Goal: Information Seeking & Learning: Learn about a topic

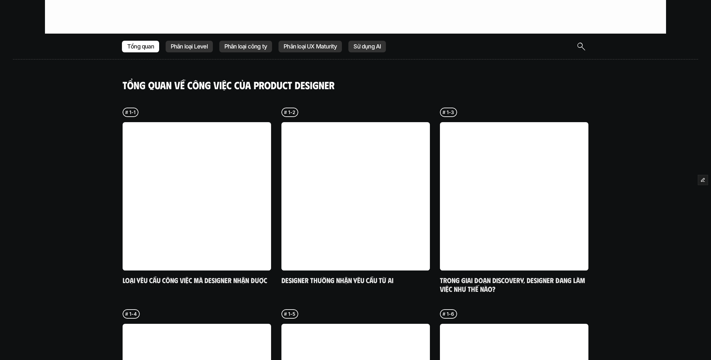
scroll to position [1554, 0]
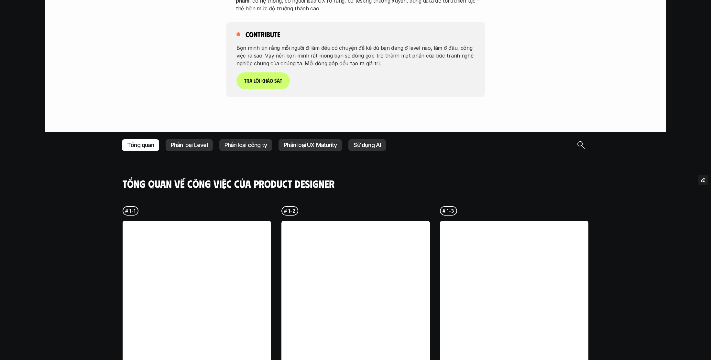
click at [174, 142] on p "Phân loại Level" at bounding box center [189, 145] width 37 height 6
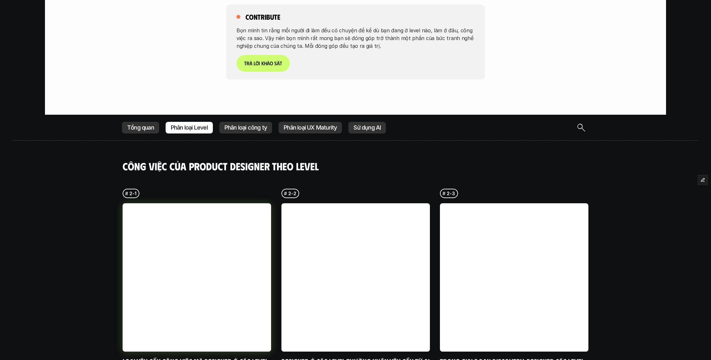
scroll to position [1517, 0]
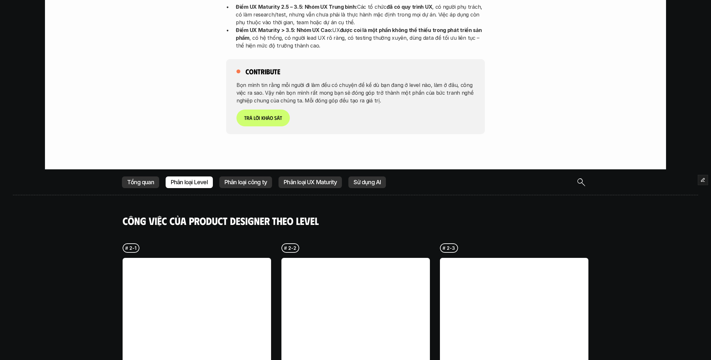
click at [359, 179] on p "Sử dụng AI" at bounding box center [367, 182] width 27 height 6
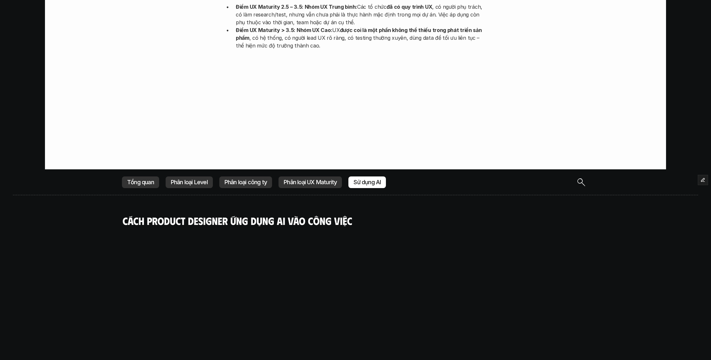
scroll to position [1671, 0]
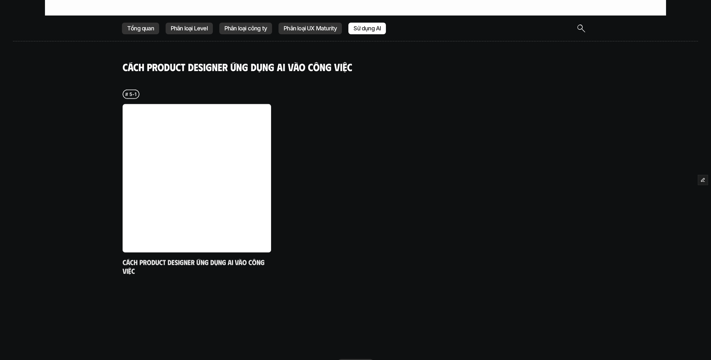
click at [243, 25] on p "Phân loại công ty" at bounding box center [246, 28] width 42 height 6
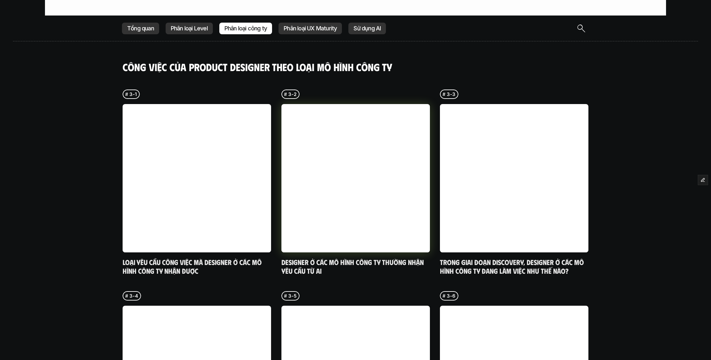
click at [309, 104] on link at bounding box center [356, 178] width 149 height 149
click at [307, 25] on p "Phân loại UX Maturity" at bounding box center [310, 28] width 53 height 6
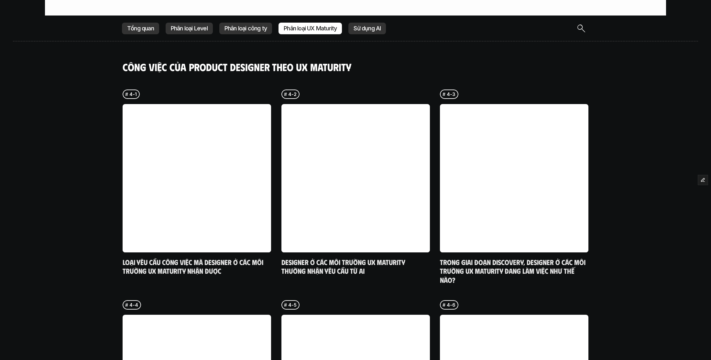
click at [137, 25] on p "Tổng quan" at bounding box center [140, 28] width 27 height 6
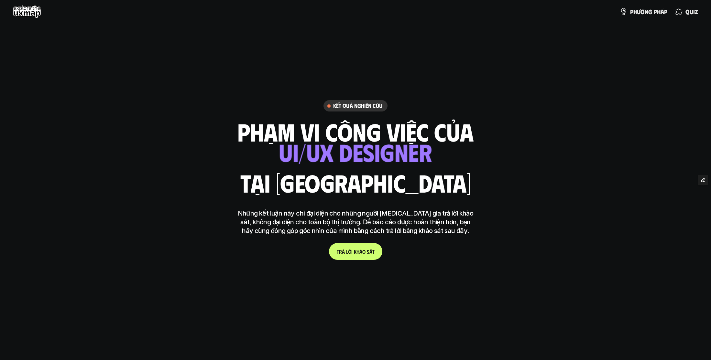
click at [345, 106] on h6 "Kết quả nghiên cứu" at bounding box center [357, 105] width 49 height 7
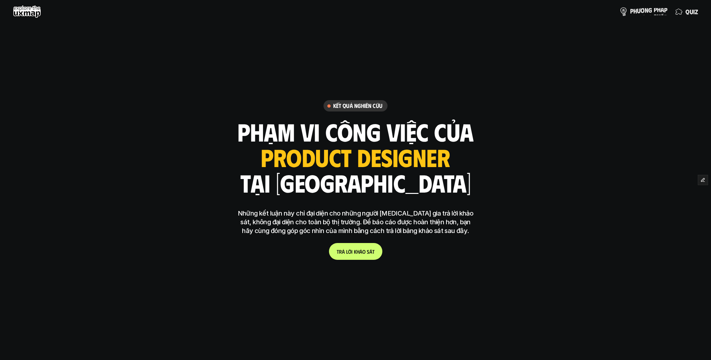
click at [644, 16] on link "p h ư ơ n g p h á p" at bounding box center [644, 11] width 48 height 13
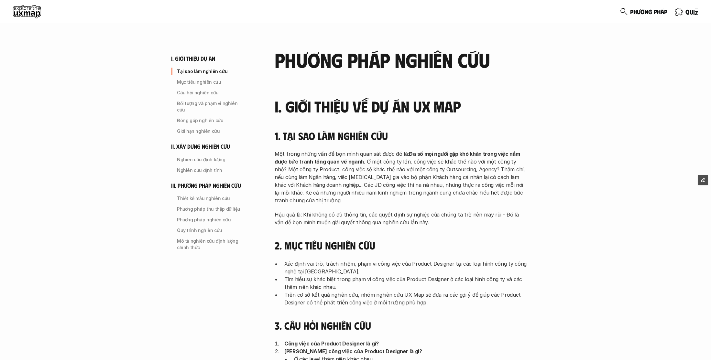
click at [688, 9] on p "q u i z" at bounding box center [692, 11] width 13 height 7
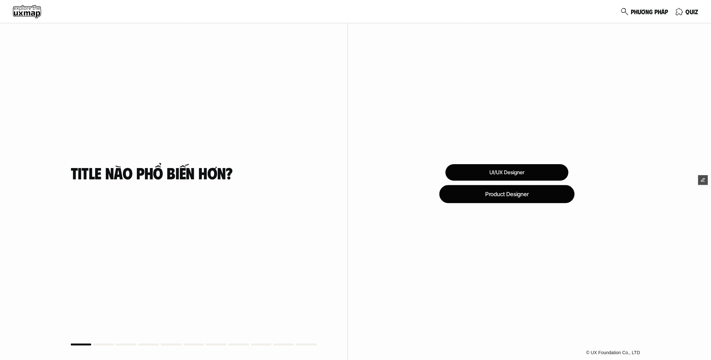
click at [505, 195] on div "Product Designer" at bounding box center [506, 194] width 135 height 18
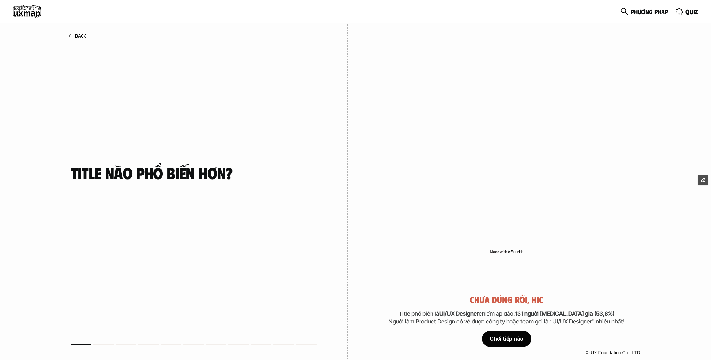
click at [496, 344] on div "Chơi tiếp nào" at bounding box center [506, 339] width 49 height 16
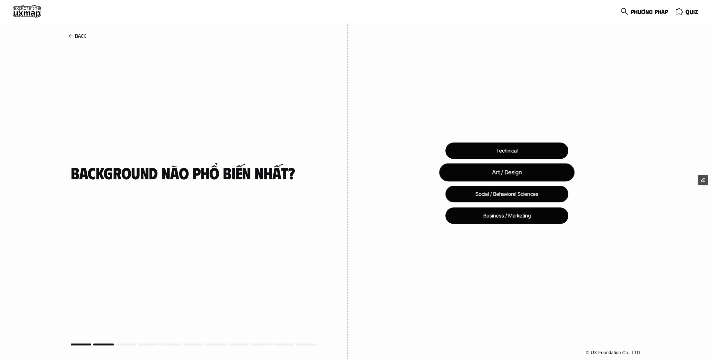
click at [499, 176] on div "Art / Design" at bounding box center [506, 172] width 135 height 18
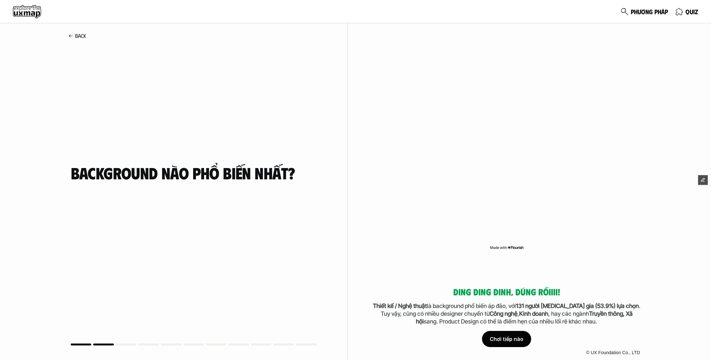
click at [512, 338] on div "Chơi tiếp nào" at bounding box center [506, 339] width 49 height 16
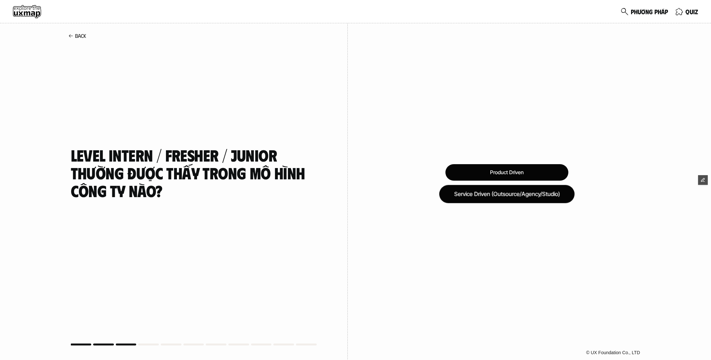
click at [506, 195] on div "Service Driven (Outsource/Agency/Studio)" at bounding box center [506, 194] width 135 height 18
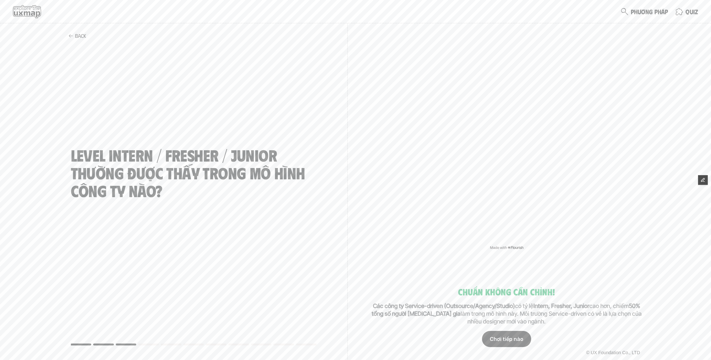
click at [508, 333] on div "Chơi tiếp nào" at bounding box center [506, 339] width 49 height 16
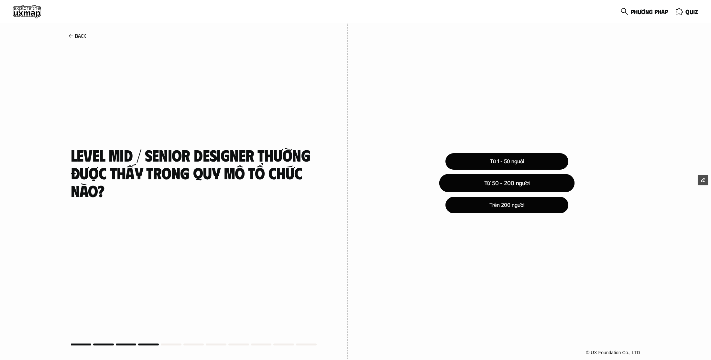
click at [503, 187] on div "Từ 50 - 200 người" at bounding box center [507, 183] width 136 height 18
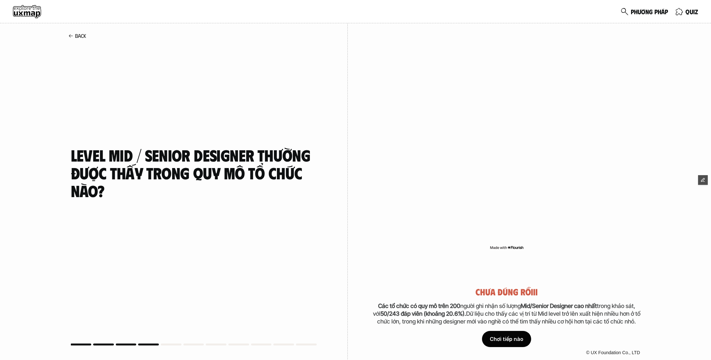
click at [505, 337] on div "Chơi tiếp nào" at bounding box center [506, 339] width 49 height 16
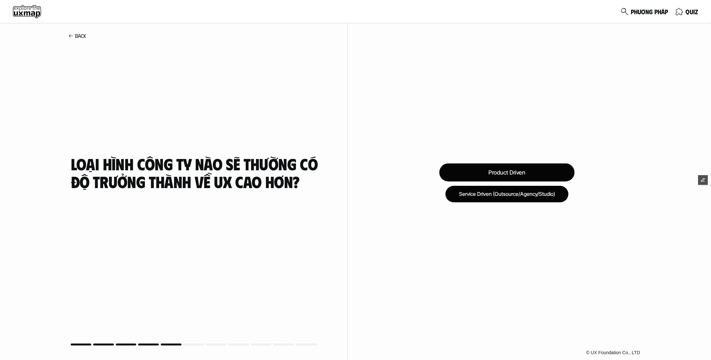
click at [494, 166] on div "Product Driven" at bounding box center [506, 172] width 135 height 18
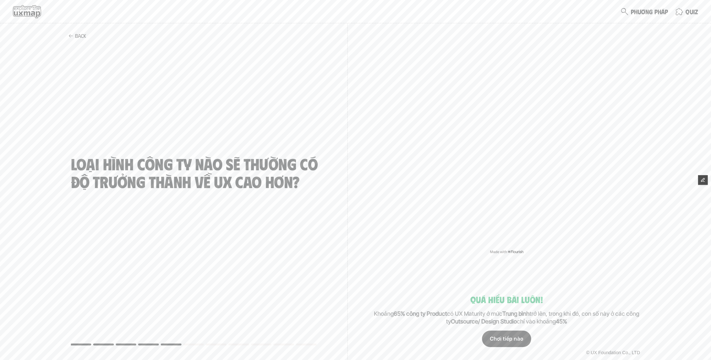
click at [507, 340] on div "Chơi tiếp nào" at bounding box center [506, 339] width 49 height 16
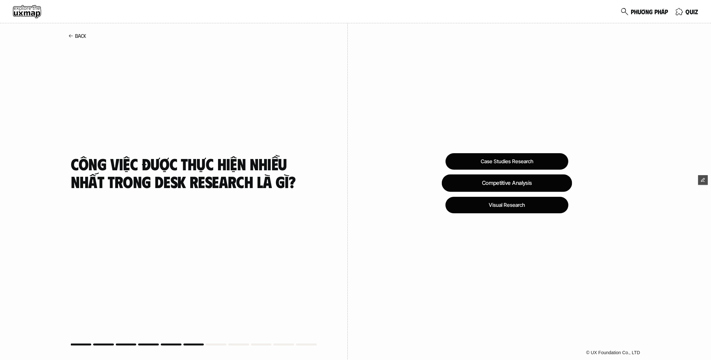
click at [485, 180] on div "Competitive Analysis" at bounding box center [507, 183] width 130 height 17
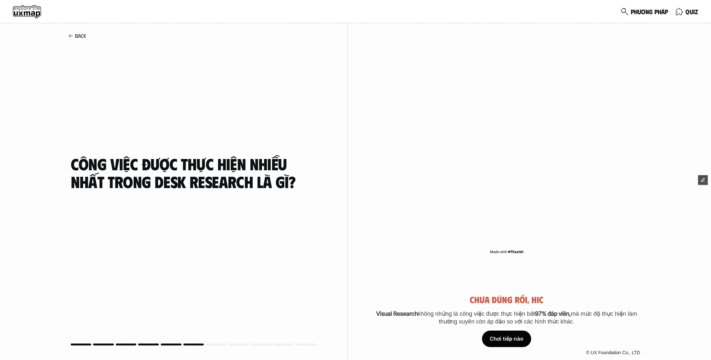
click at [507, 339] on div "Chơi tiếp nào" at bounding box center [506, 339] width 49 height 16
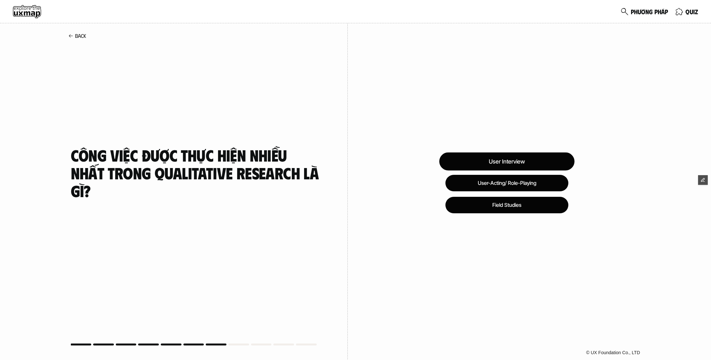
click at [492, 162] on div "User Interview" at bounding box center [506, 162] width 135 height 18
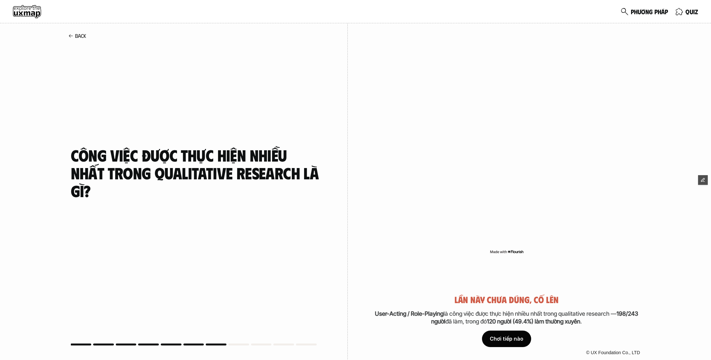
click at [511, 339] on div "Chơi tiếp nào" at bounding box center [506, 339] width 49 height 16
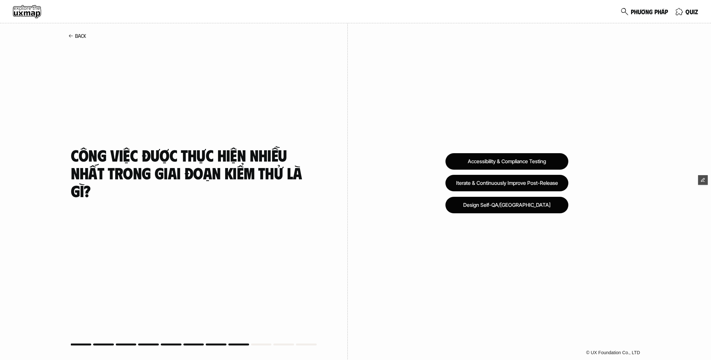
click at [514, 114] on div "Accessibility & Compliance Testing Iterate & Continuously Improve Post-Release …" at bounding box center [507, 180] width 318 height 360
click at [491, 209] on div "Design Self-QA/[GEOGRAPHIC_DATA]" at bounding box center [506, 205] width 135 height 18
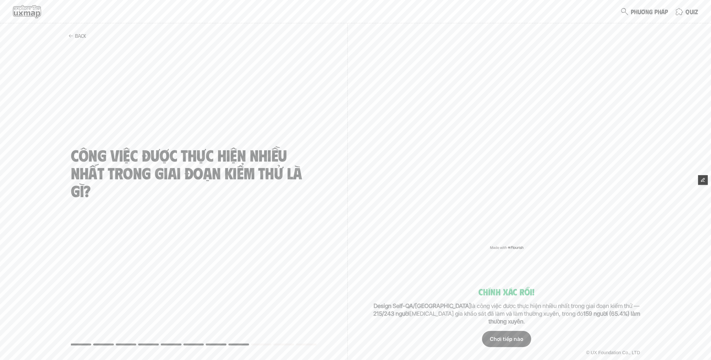
click at [505, 341] on div "Chơi tiếp nào" at bounding box center [506, 339] width 49 height 16
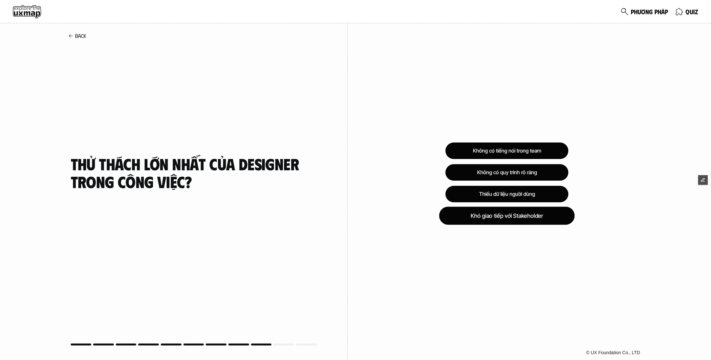
click at [510, 218] on div "Khó giao tiếp với Stakeholder" at bounding box center [507, 216] width 136 height 18
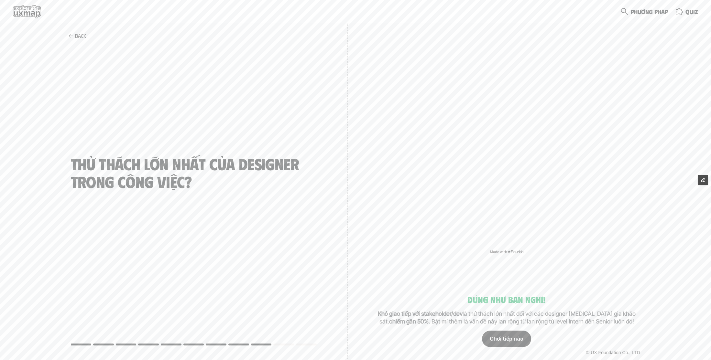
click at [503, 334] on div "Chơi tiếp nào" at bounding box center [506, 339] width 49 height 16
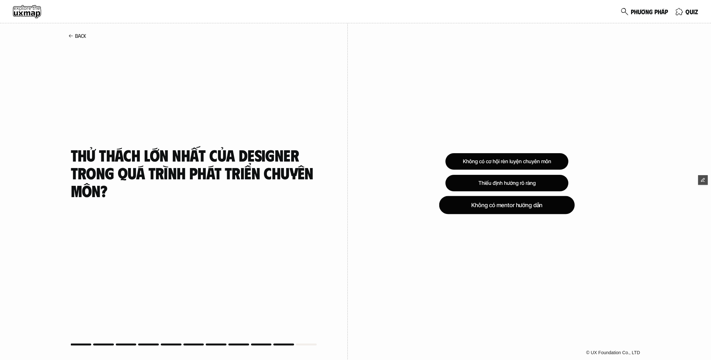
click at [492, 209] on div "Không có mentor hướng dẫn" at bounding box center [507, 205] width 136 height 18
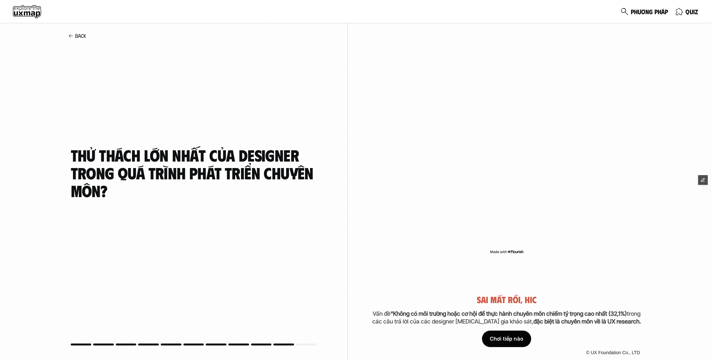
click at [506, 338] on div "Chơi tiếp nào" at bounding box center [506, 339] width 49 height 16
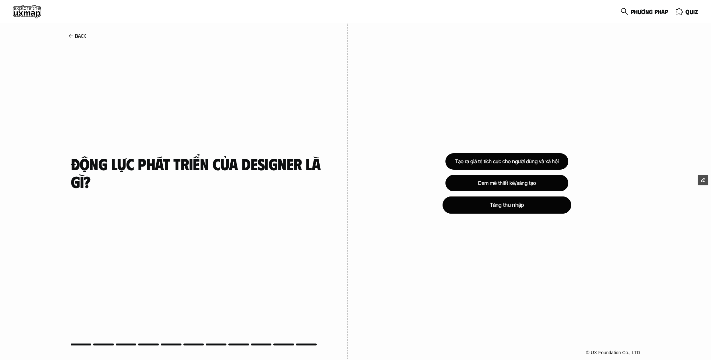
click at [510, 209] on div "Tăng thu nhập" at bounding box center [507, 204] width 129 height 17
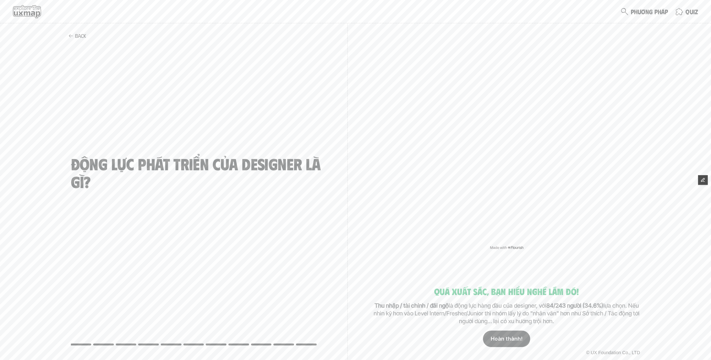
click at [504, 337] on p "Hoàn thành!" at bounding box center [507, 339] width 32 height 6
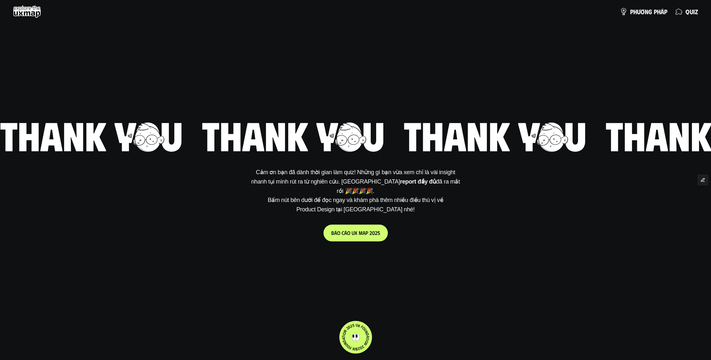
click at [342, 206] on p "Cảm ơn bạn đã dành thời gian làm quiz! Những gì bạn vừa xem chỉ là vài insight …" at bounding box center [355, 191] width 210 height 47
click at [348, 234] on link "b á o c á o u x m a p 2 0 2 5" at bounding box center [356, 233] width 64 height 17
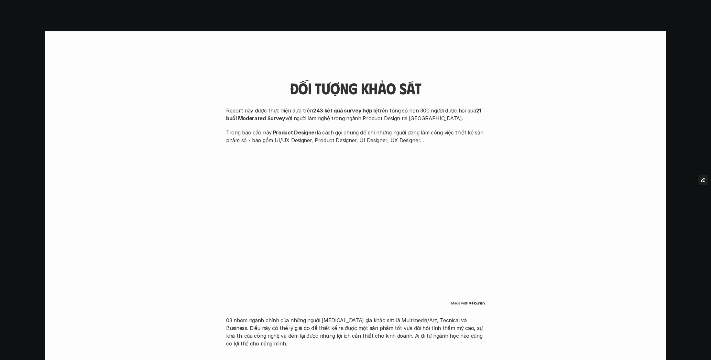
scroll to position [336, 0]
